Goal: Information Seeking & Learning: Check status

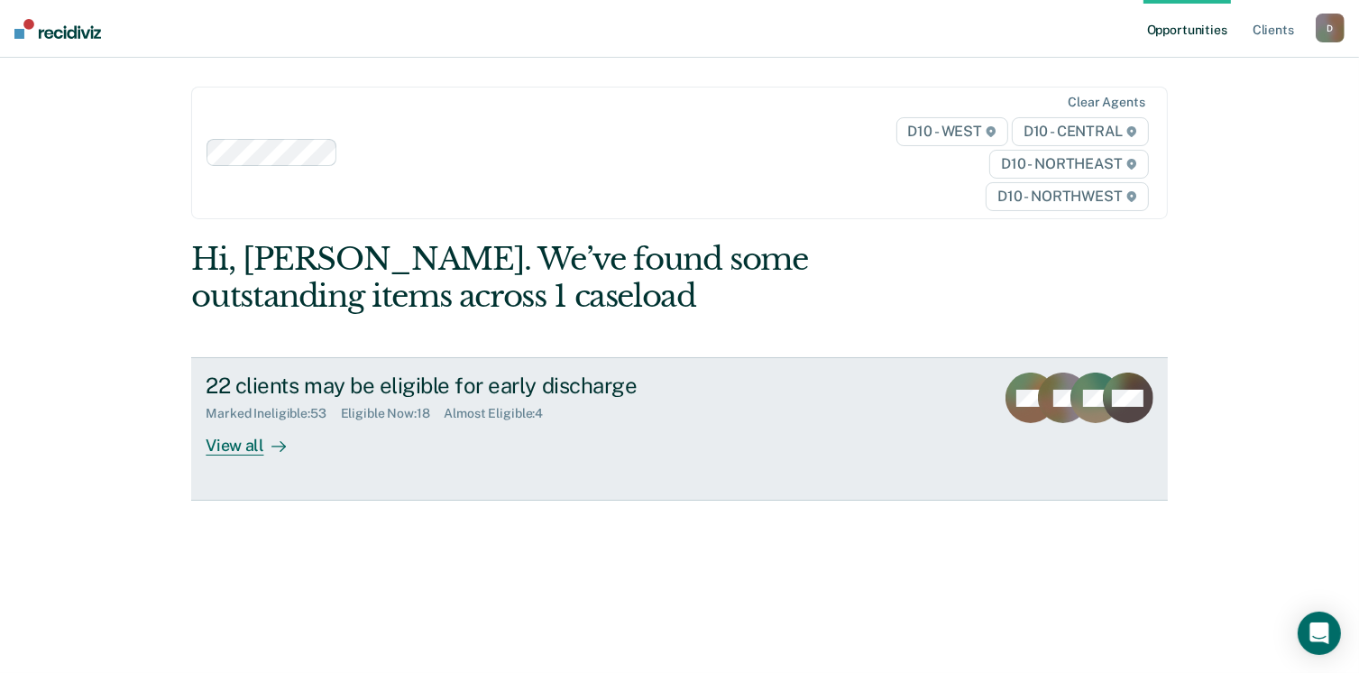
click at [217, 446] on div "View all" at bounding box center [256, 438] width 101 height 35
